Goal: Transaction & Acquisition: Purchase product/service

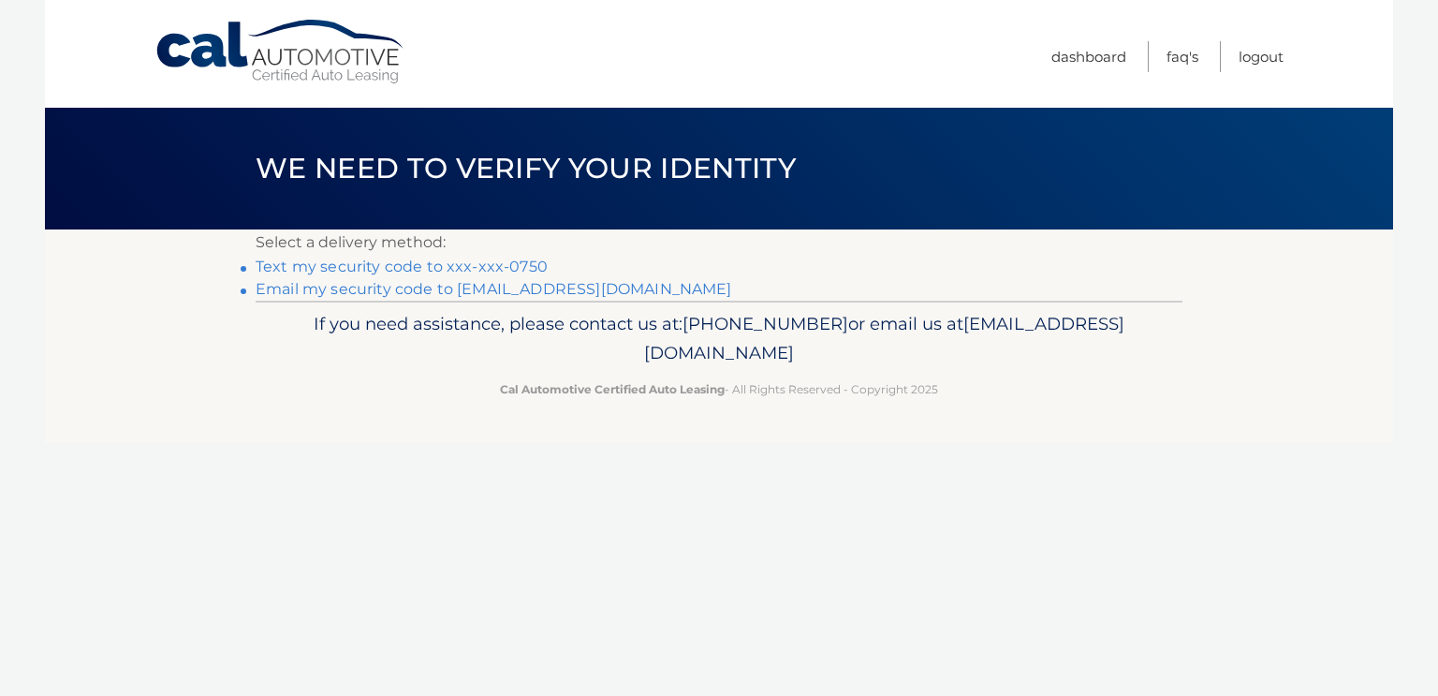
click at [394, 265] on link "Text my security code to xxx-xxx-0750" at bounding box center [402, 266] width 292 height 18
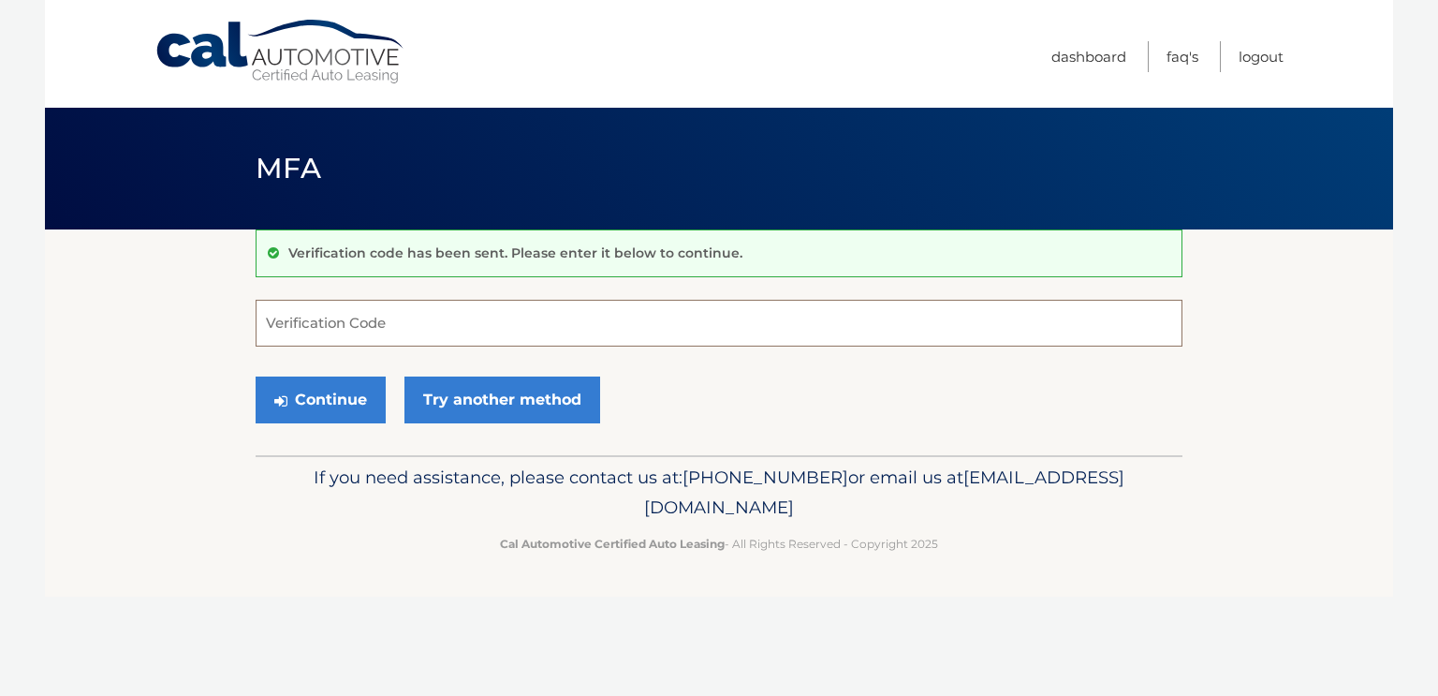
click at [268, 318] on input "Verification Code" at bounding box center [719, 323] width 927 height 47
type input "114959"
click at [330, 390] on button "Continue" at bounding box center [321, 399] width 130 height 47
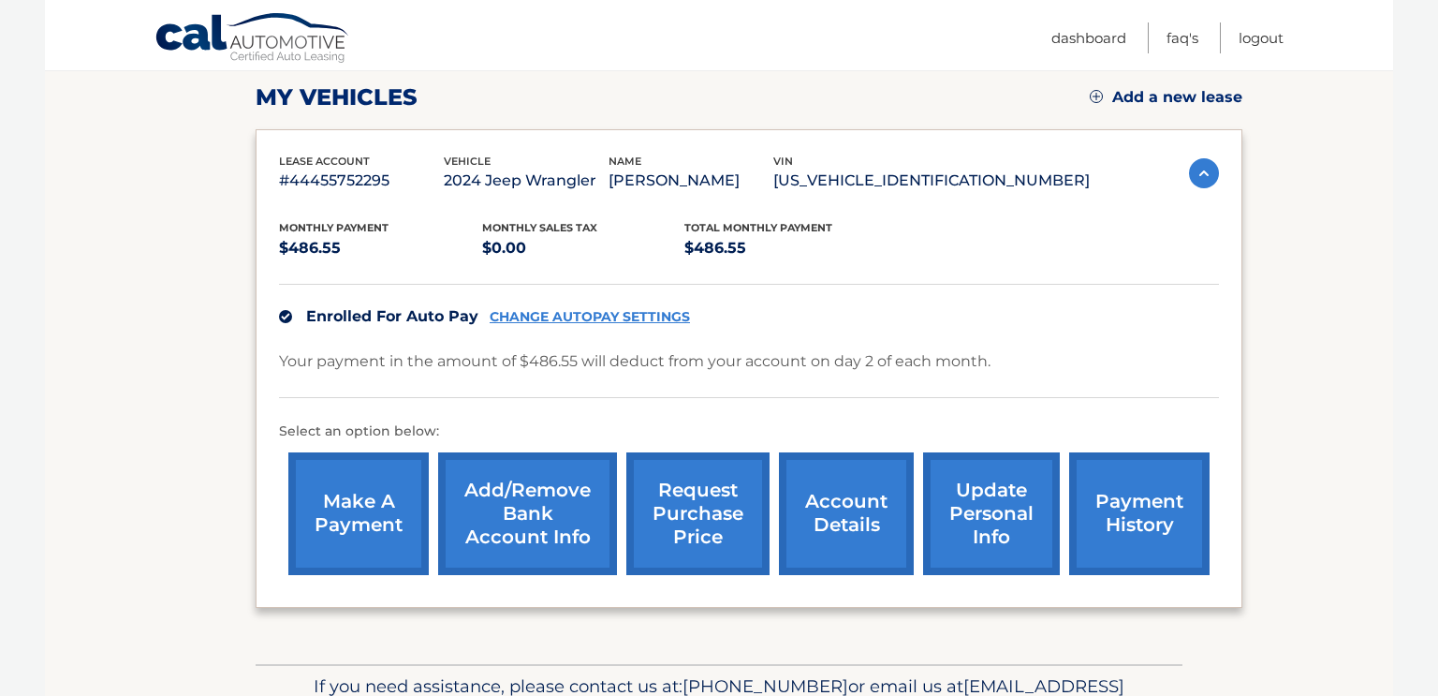
scroll to position [260, 0]
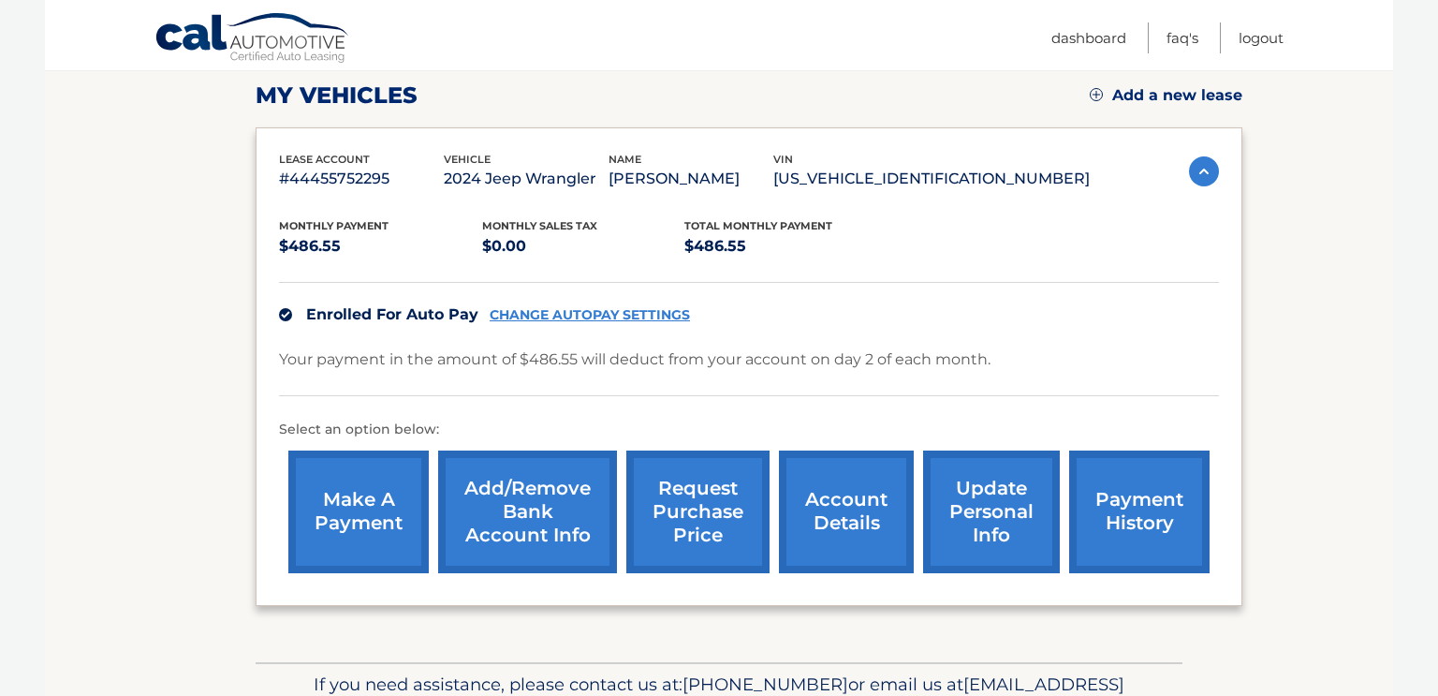
click at [319, 525] on link "make a payment" at bounding box center [358, 511] width 140 height 123
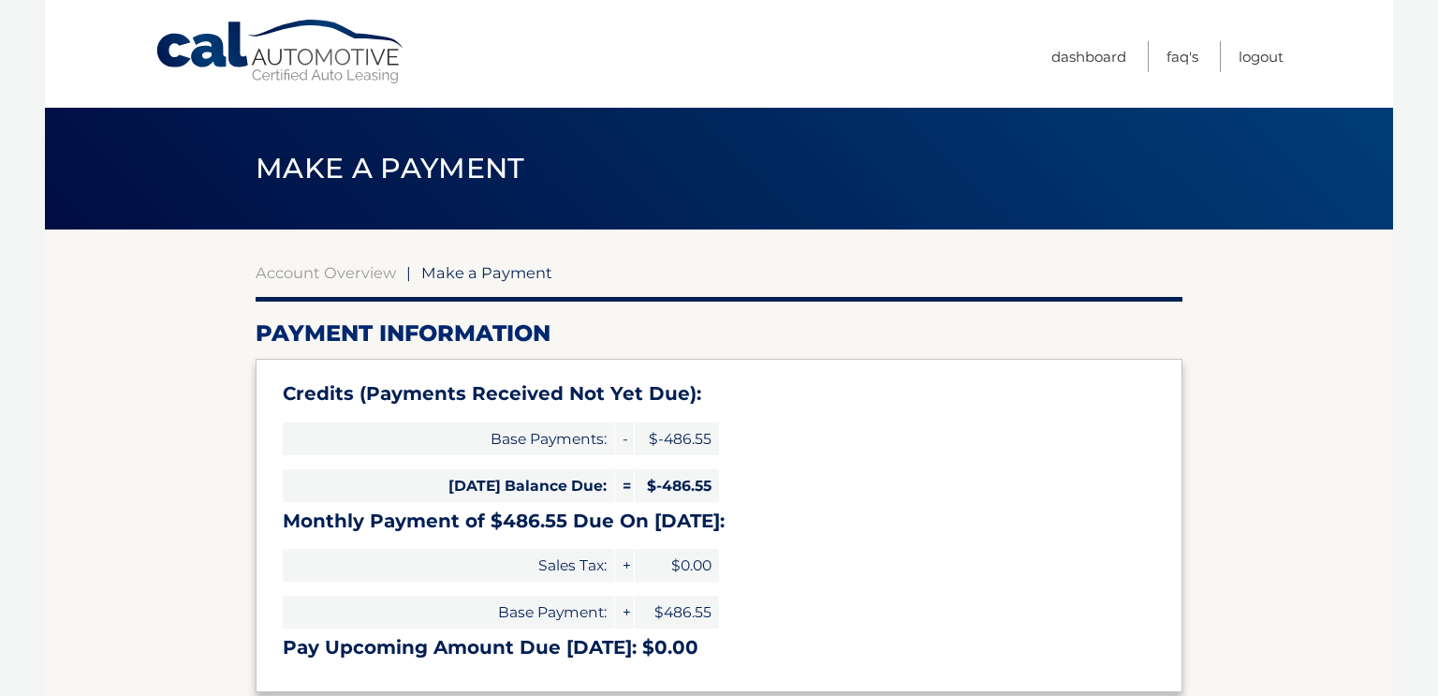
select select "MmVhZDY0NDktYmVkMS00ZDdmLThmZTgtMGJmNDhmMTY0YTMy"
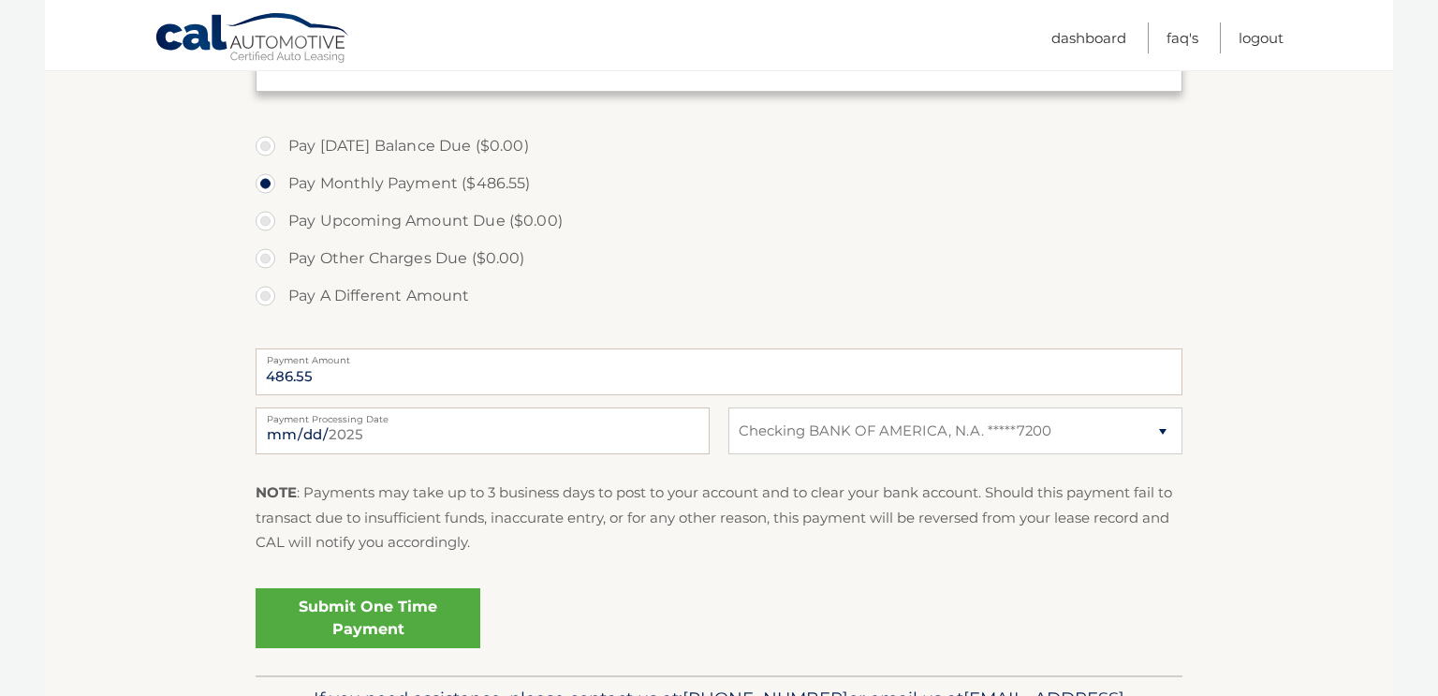
scroll to position [602, 0]
click at [354, 622] on link "Submit One Time Payment" at bounding box center [368, 616] width 225 height 60
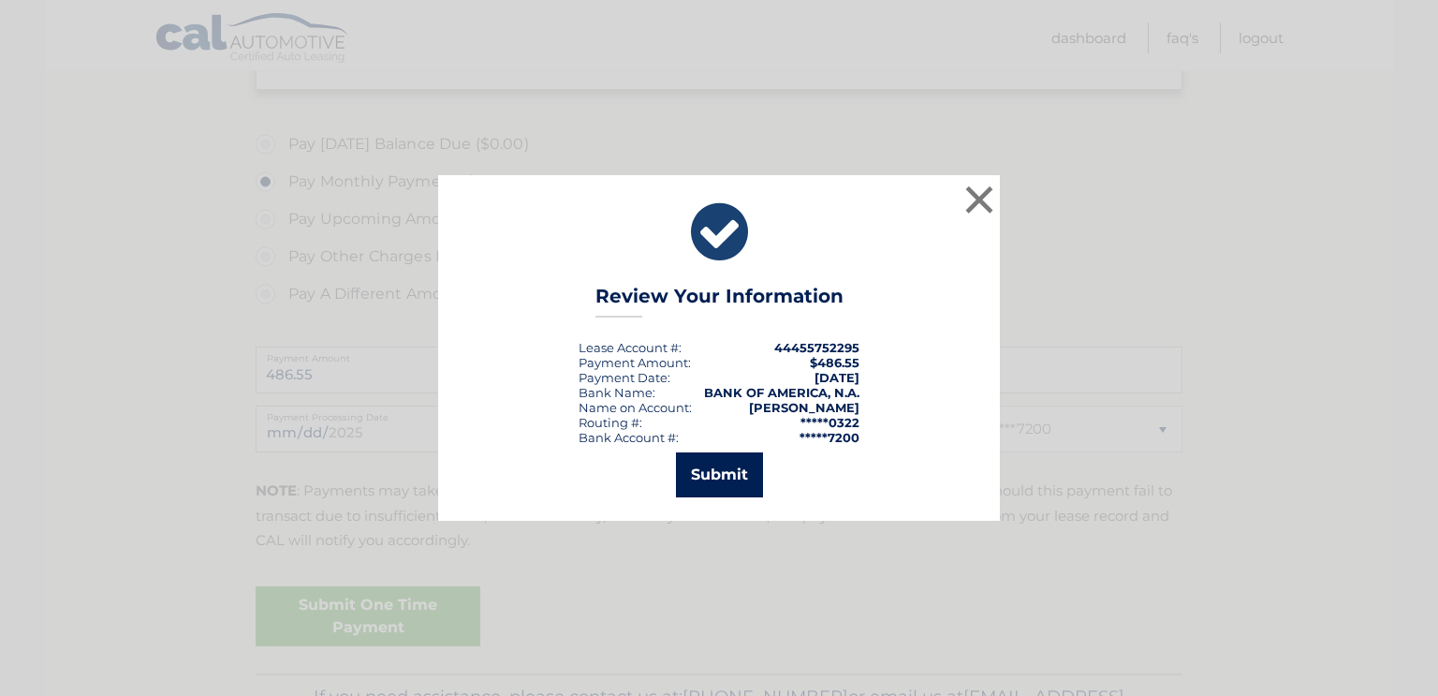
click at [714, 478] on button "Submit" at bounding box center [719, 474] width 87 height 45
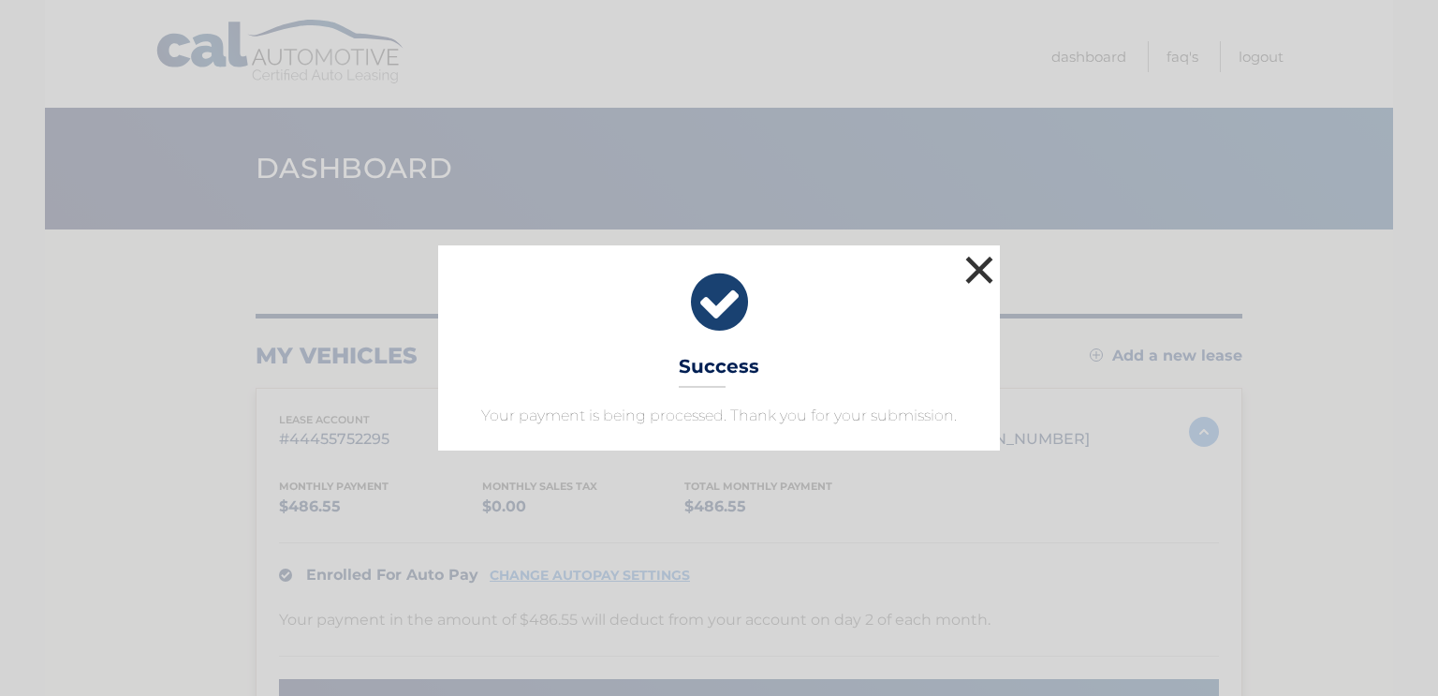
click at [980, 274] on button "×" at bounding box center [979, 269] width 37 height 37
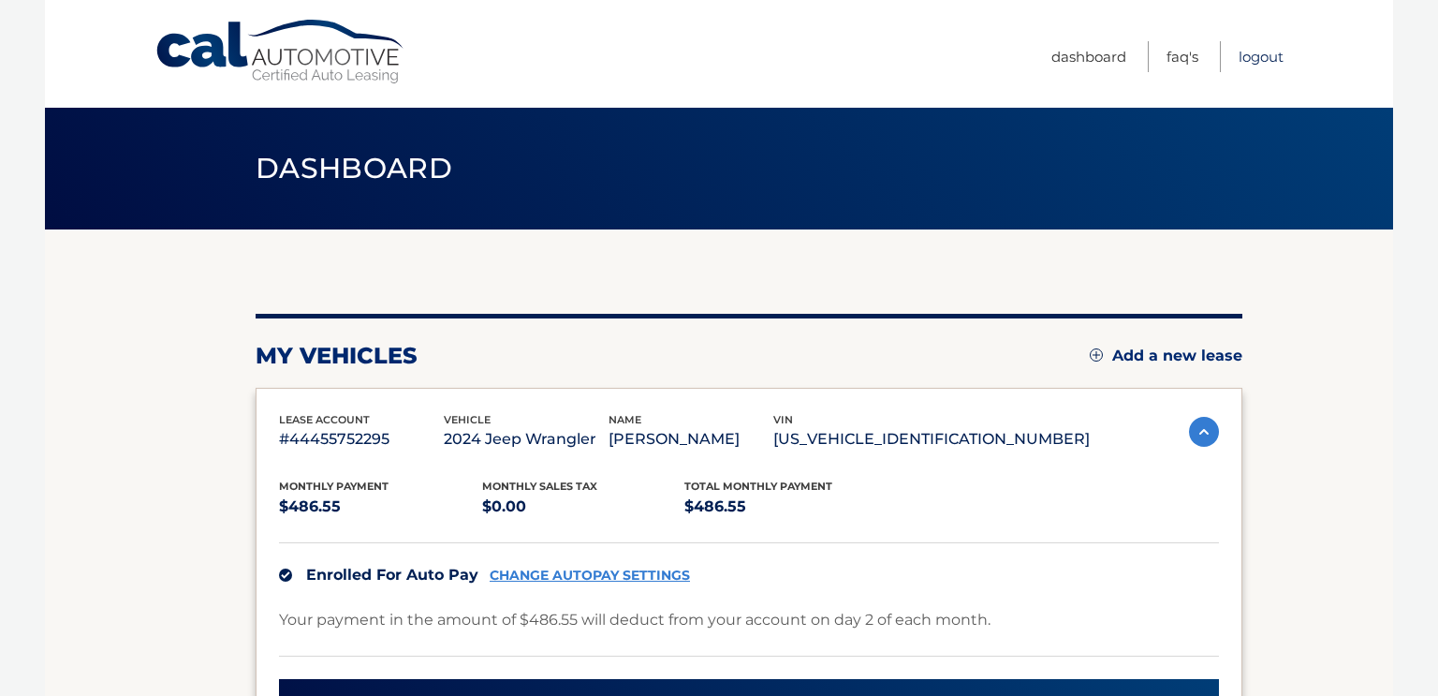
click at [1264, 53] on link "Logout" at bounding box center [1261, 56] width 45 height 31
